Goal: Transaction & Acquisition: Purchase product/service

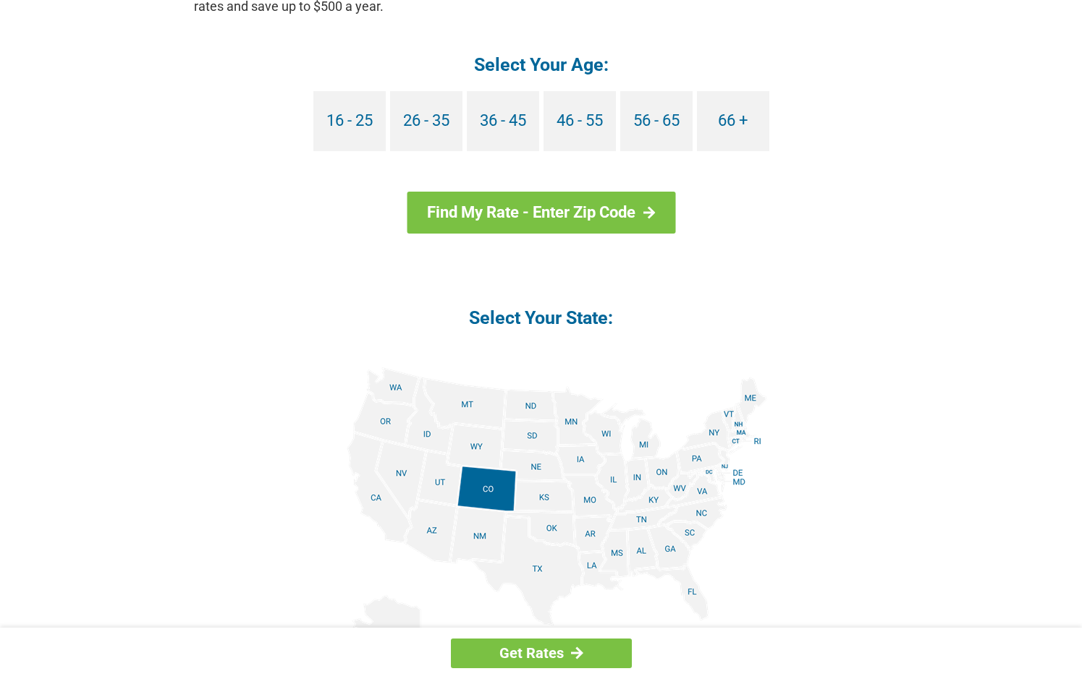
scroll to position [1447, 0]
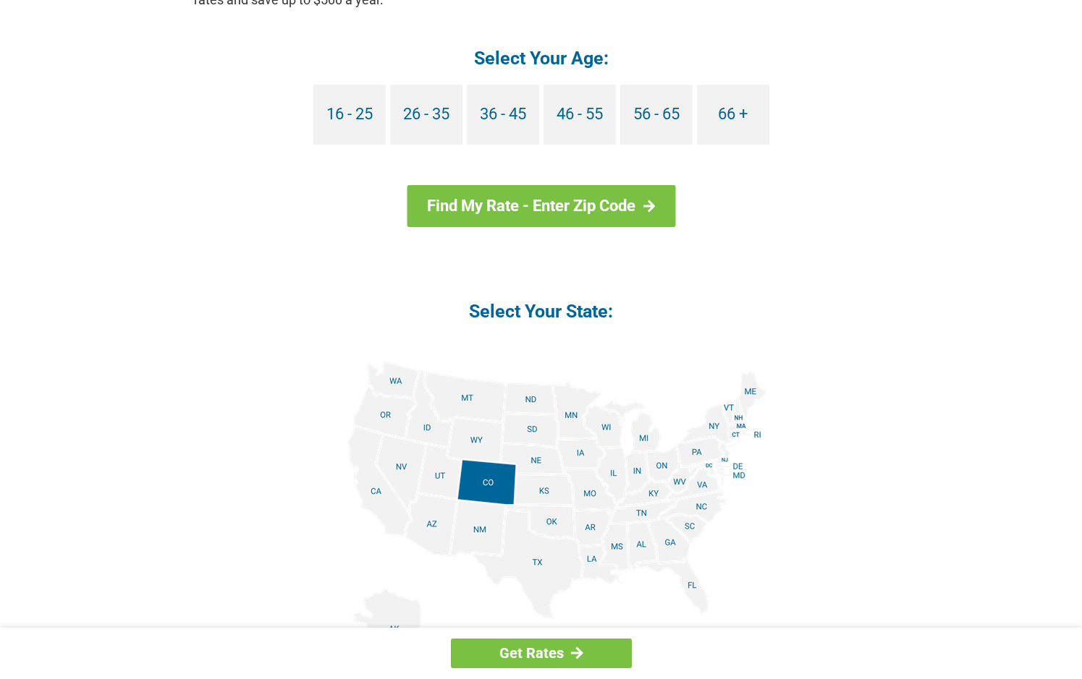
click at [422, 424] on img at bounding box center [540, 524] width 451 height 326
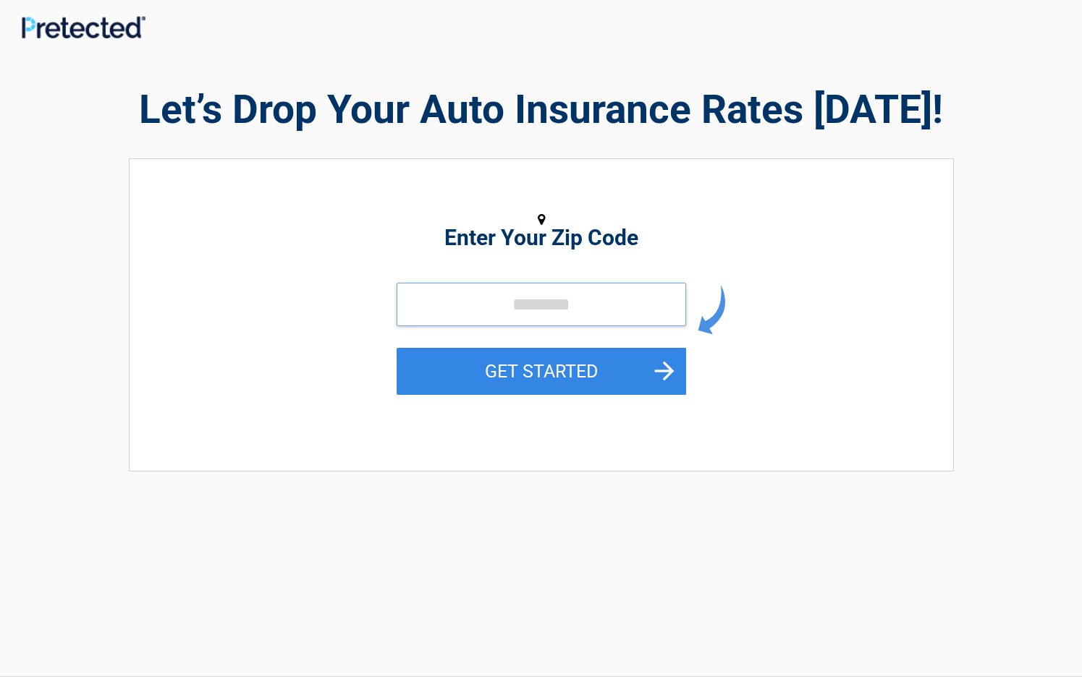
click at [585, 295] on input "tel" at bounding box center [540, 304] width 289 height 43
type input "*****"
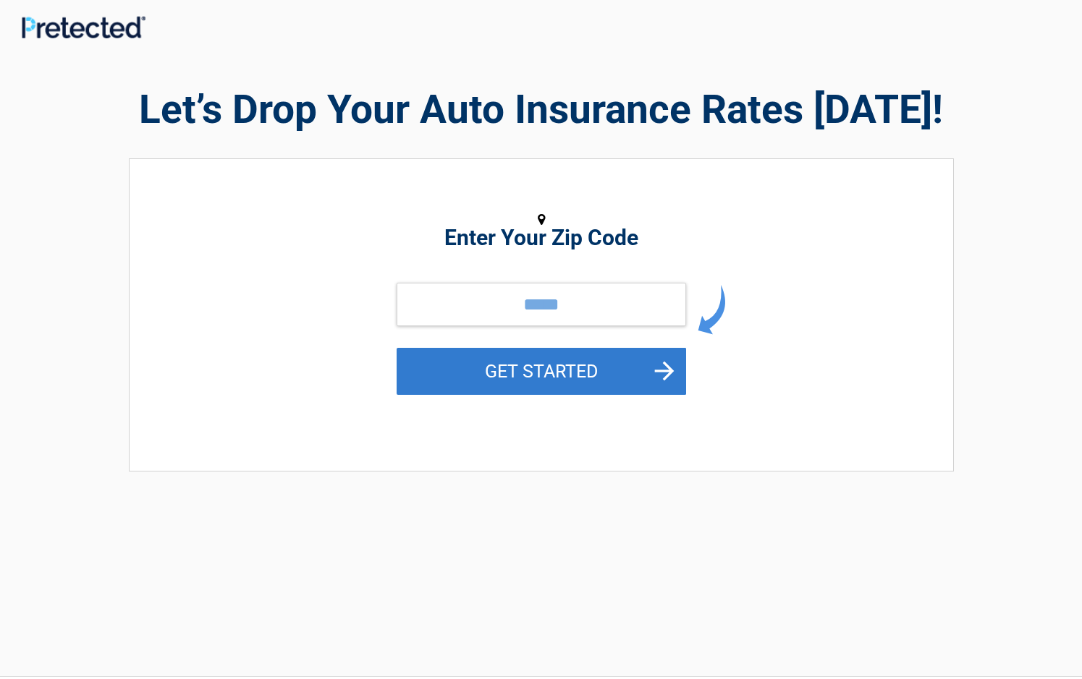
click at [527, 373] on button "GET STARTED" at bounding box center [540, 371] width 289 height 47
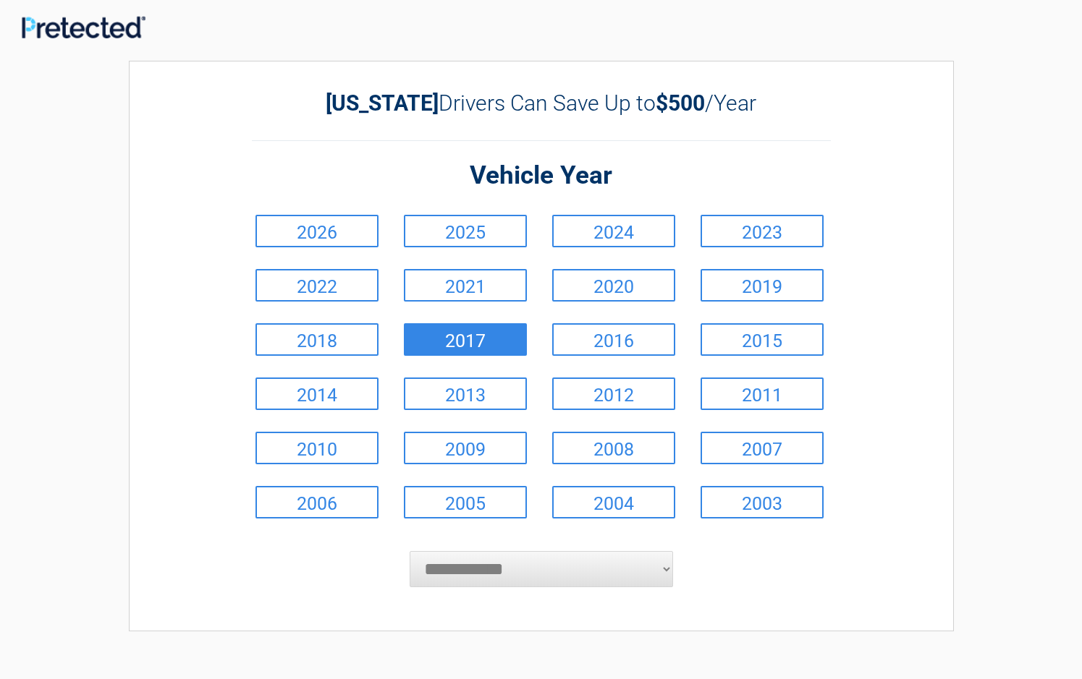
click at [427, 344] on link "2017" at bounding box center [465, 339] width 123 height 33
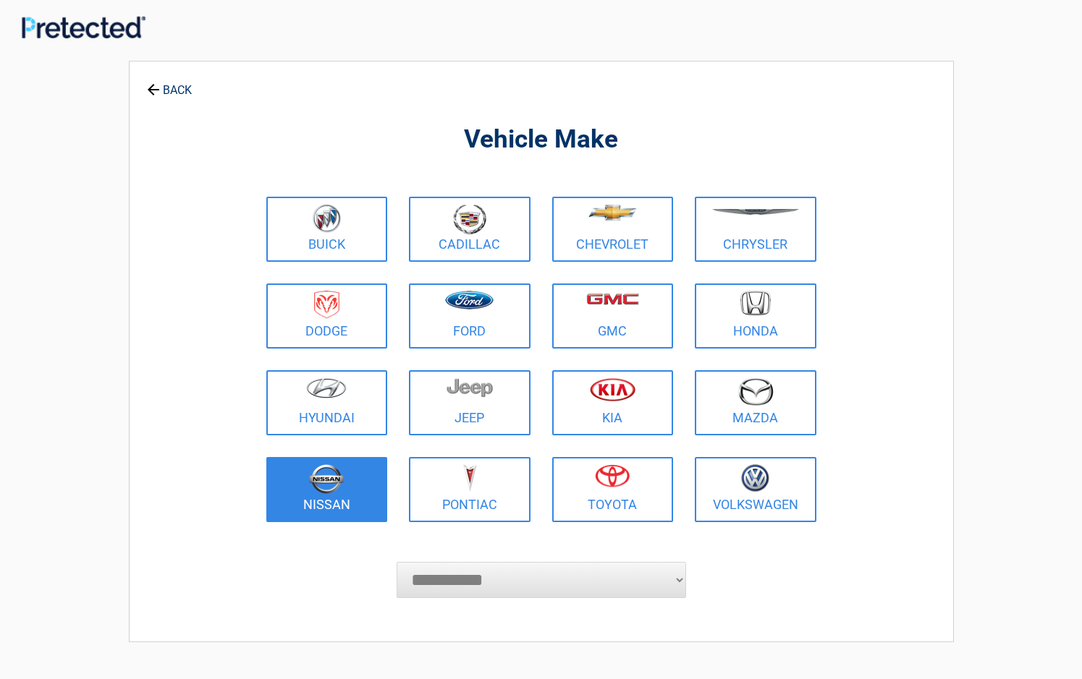
click at [331, 498] on link "Nissan" at bounding box center [327, 489] width 122 height 65
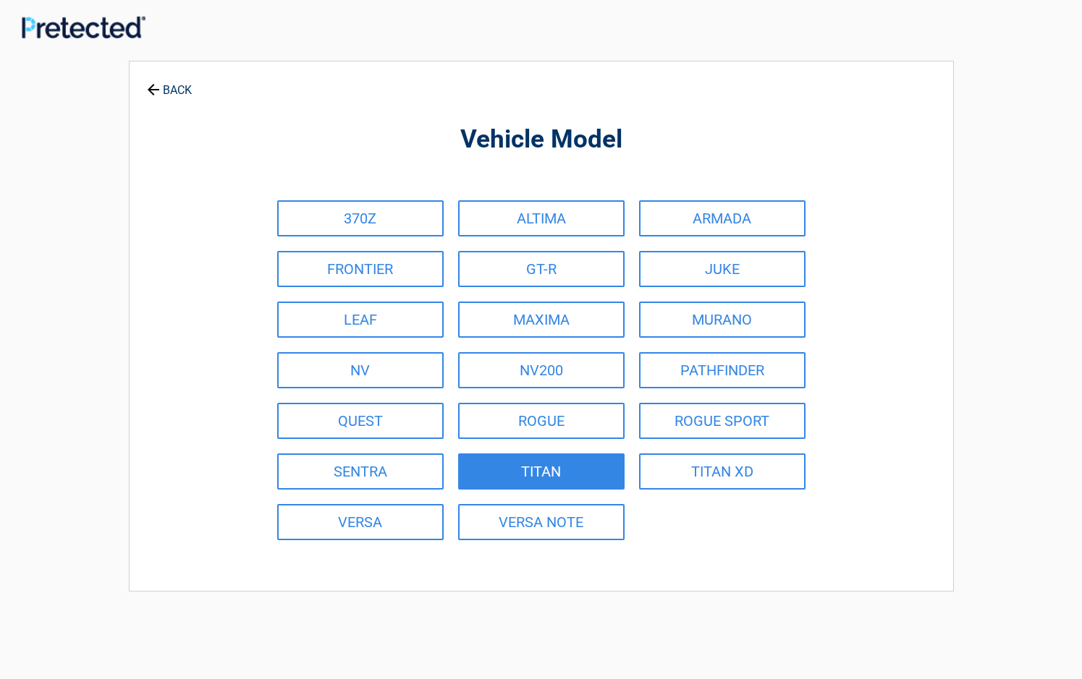
click at [536, 469] on link "TITAN" at bounding box center [541, 472] width 166 height 36
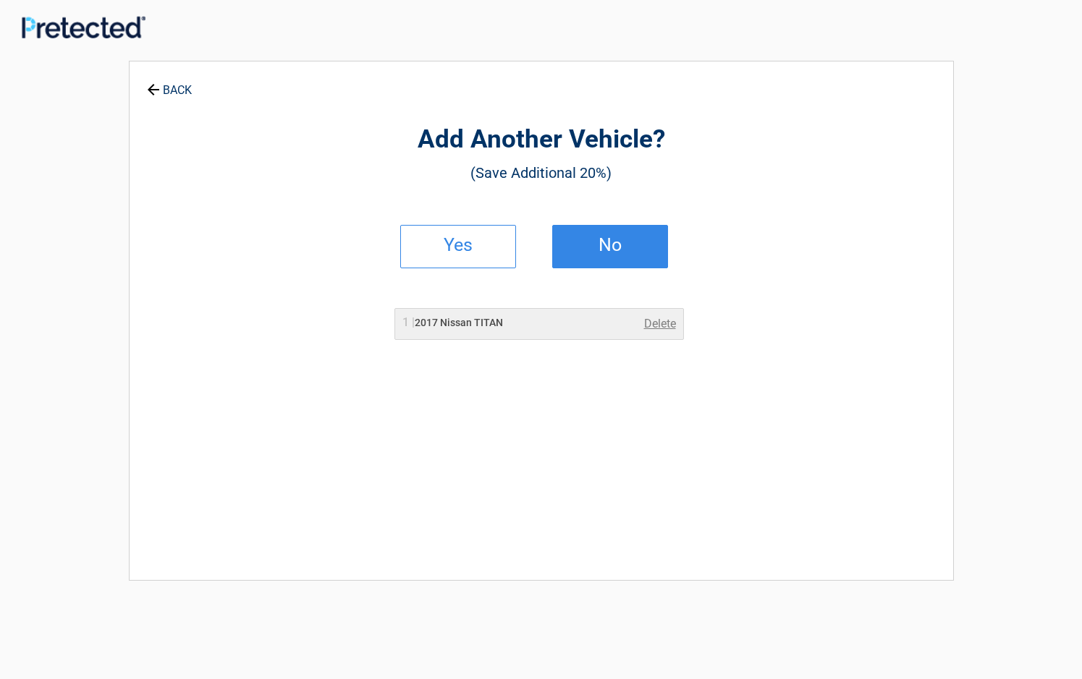
click at [572, 260] on link "No" at bounding box center [610, 246] width 116 height 43
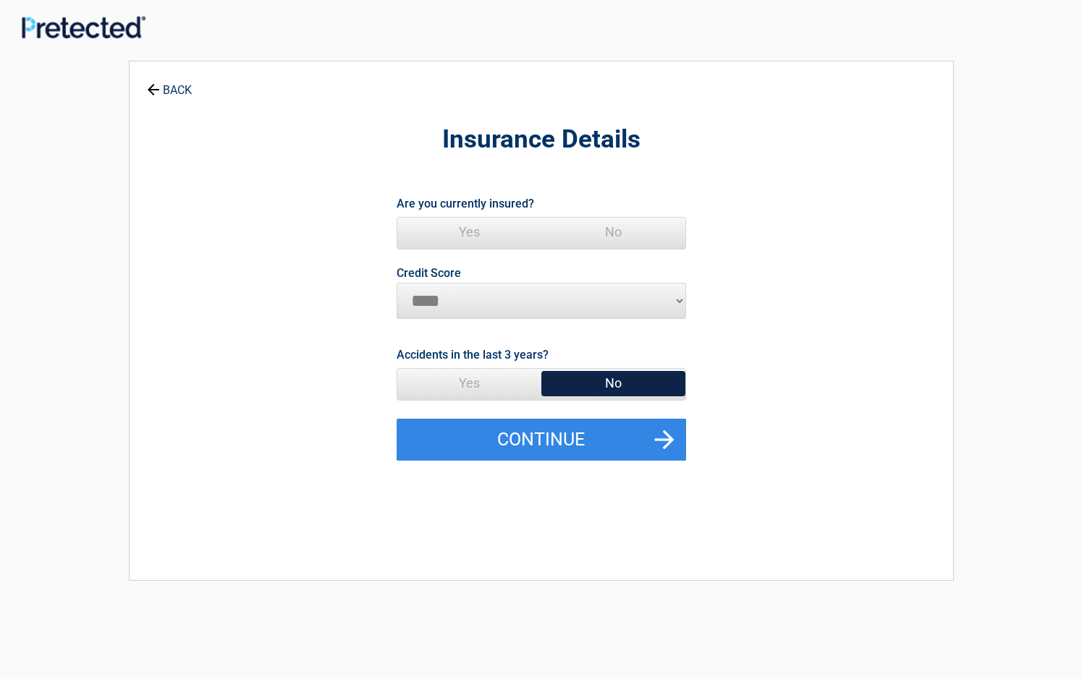
click at [178, 89] on link "BACK" at bounding box center [169, 83] width 51 height 25
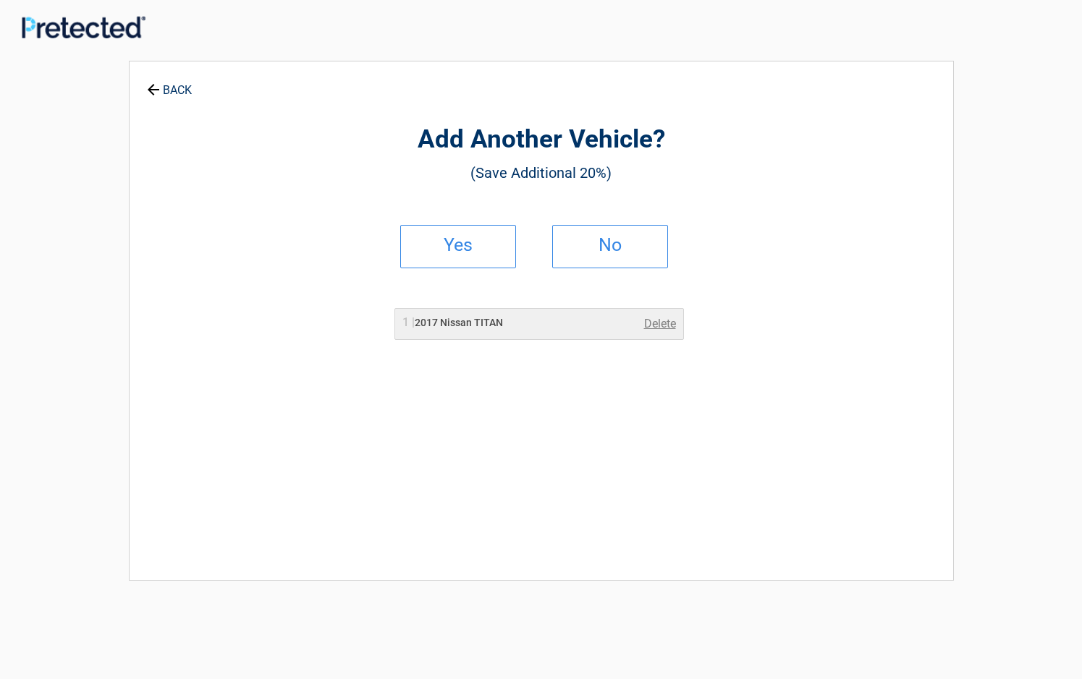
click at [178, 89] on link "BACK" at bounding box center [169, 83] width 51 height 25
